Goal: Find specific page/section: Find specific page/section

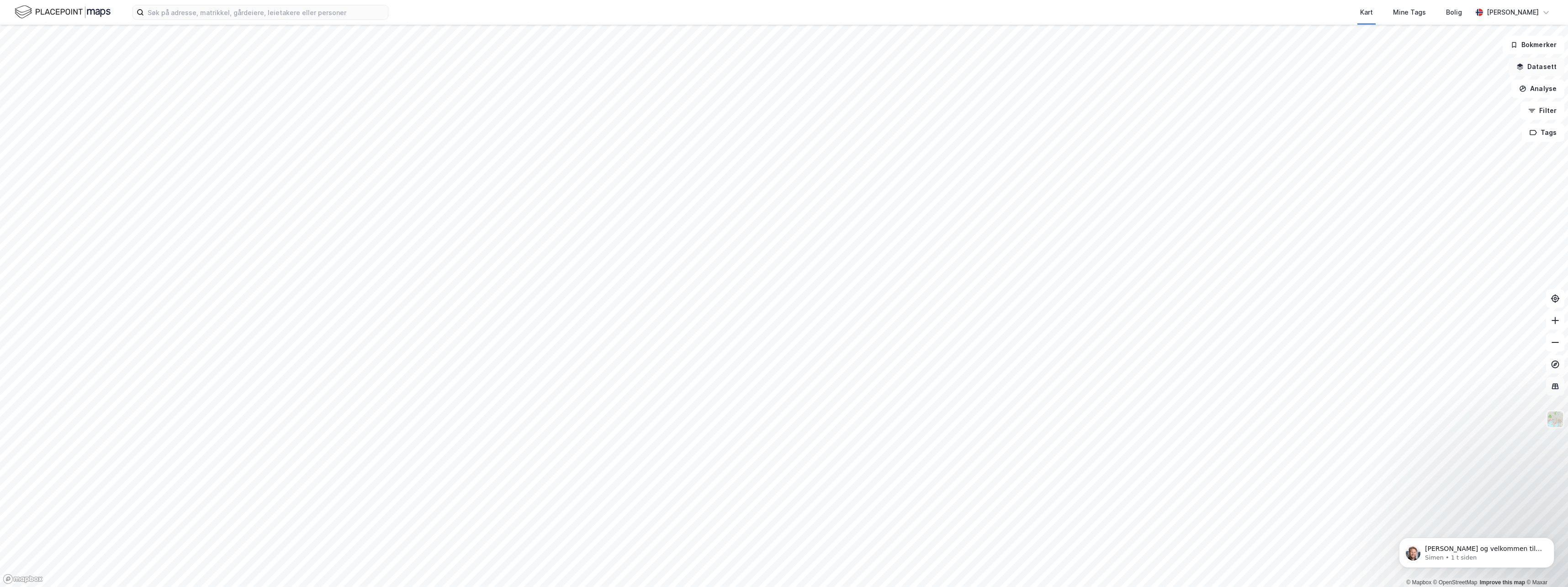
click at [1555, 66] on button "Datasett" at bounding box center [1536, 67] width 56 height 18
click at [1401, 122] on icon at bounding box center [1400, 122] width 3 height 5
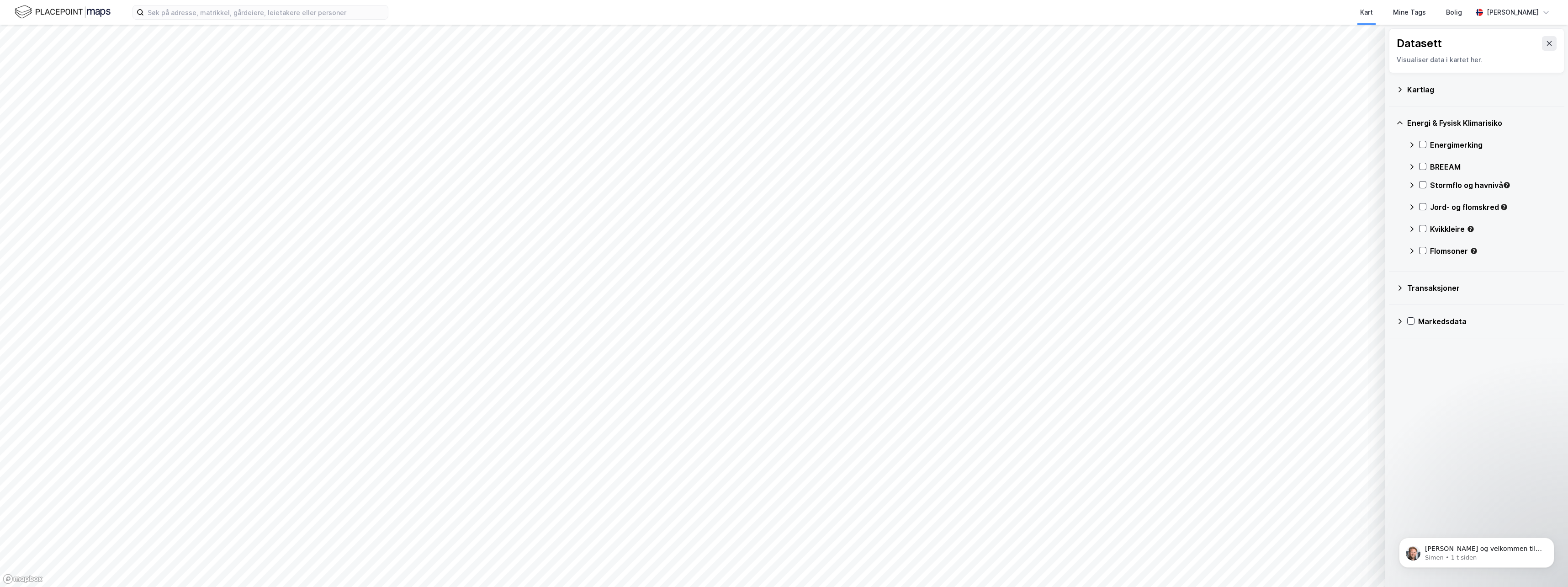
click at [1402, 291] on icon at bounding box center [1400, 288] width 7 height 7
click at [1402, 388] on icon at bounding box center [1400, 387] width 7 height 7
